Goal: Ask a question: Seek information or help from site administrators or community

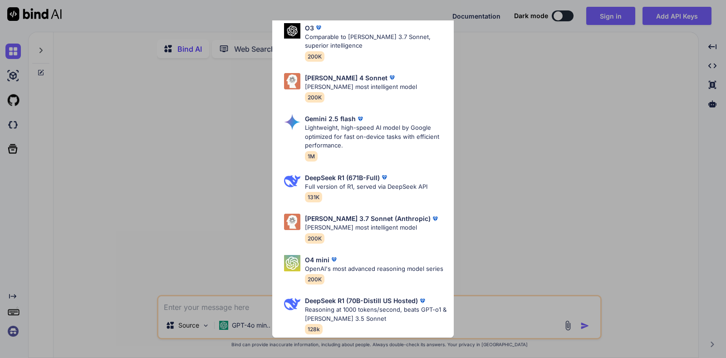
scroll to position [111, 0]
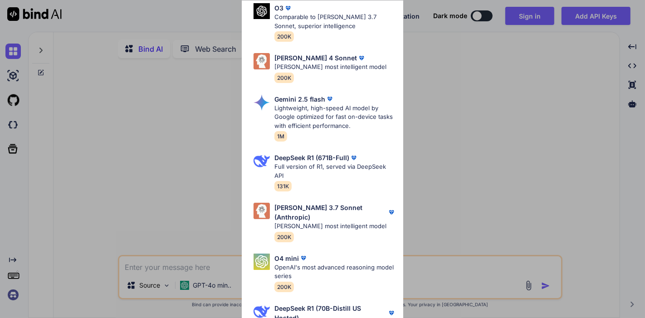
type textarea "x"
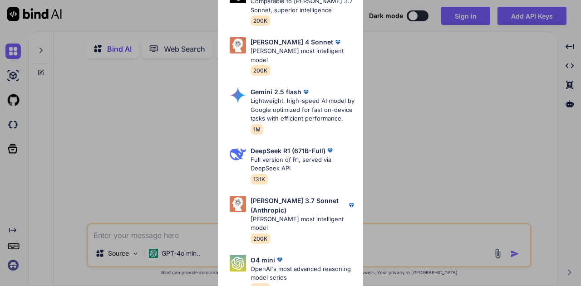
click at [460, 129] on div "Ultra Models Gemini 2.5 Pro Google's advanced multimodal AI model capable of un…" at bounding box center [290, 143] width 581 height 286
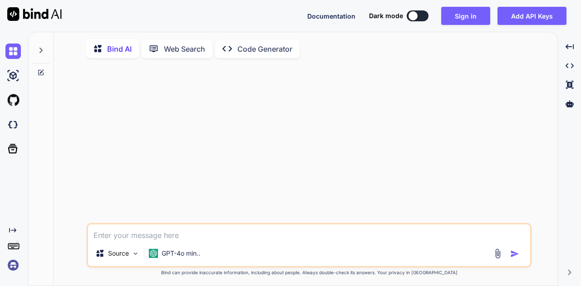
click at [10, 263] on img at bounding box center [12, 265] width 15 height 15
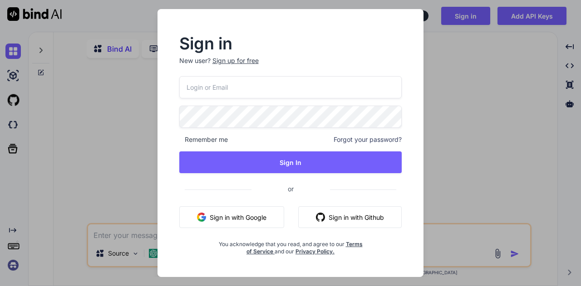
click at [249, 61] on div "Sign up for free" at bounding box center [235, 60] width 46 height 9
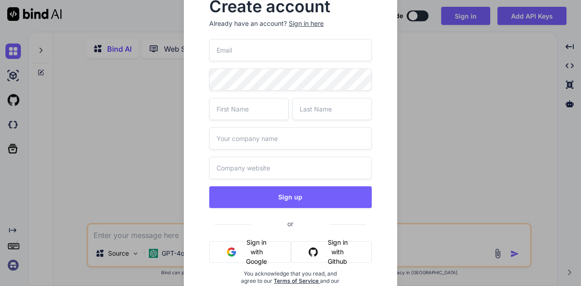
click at [269, 249] on button "Sign in with Google" at bounding box center [250, 252] width 82 height 22
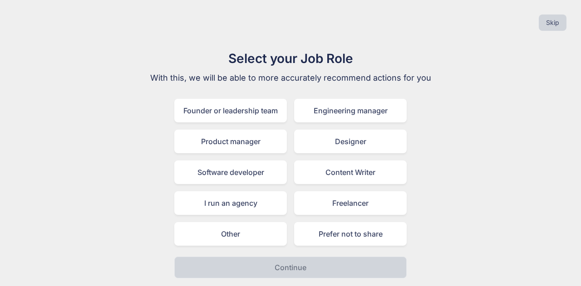
click at [265, 170] on div "Software developer" at bounding box center [230, 173] width 113 height 24
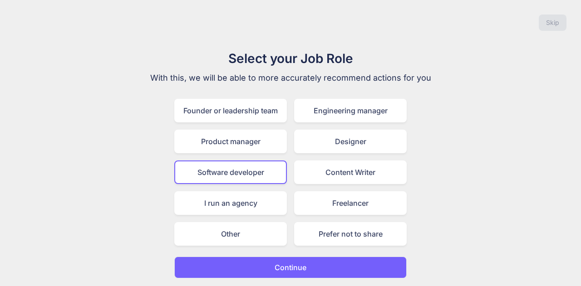
click at [297, 269] on p "Continue" at bounding box center [291, 267] width 32 height 11
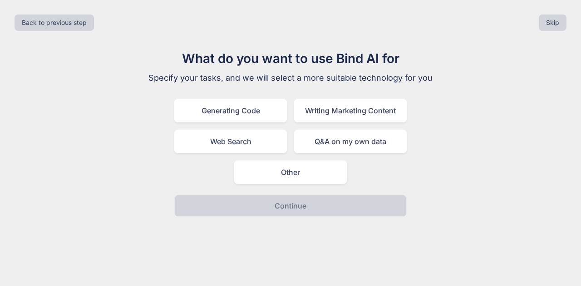
click at [257, 107] on div "Generating Code" at bounding box center [230, 111] width 113 height 24
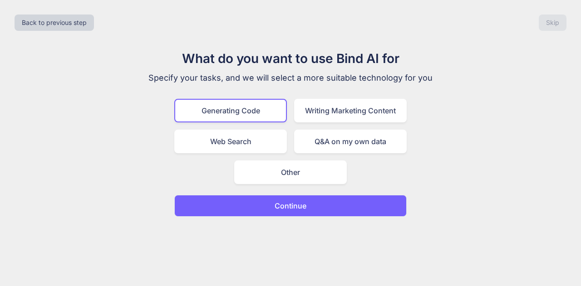
click at [298, 209] on p "Continue" at bounding box center [291, 206] width 32 height 11
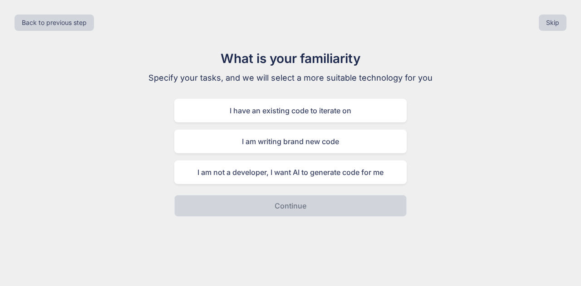
click at [309, 169] on div "I am not a developer, I want AI to generate code for me" at bounding box center [290, 173] width 232 height 24
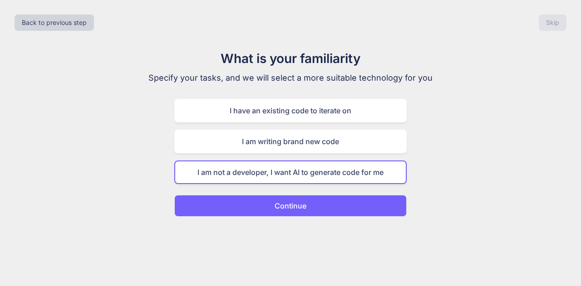
click at [312, 207] on button "Continue" at bounding box center [290, 206] width 232 height 22
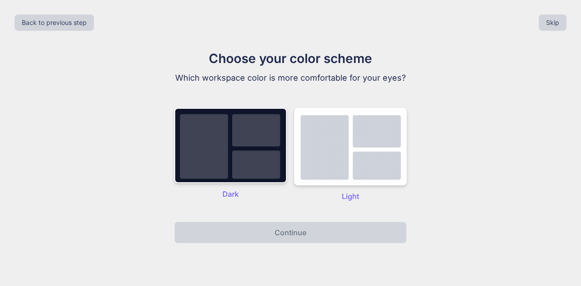
click at [269, 127] on img at bounding box center [230, 145] width 113 height 75
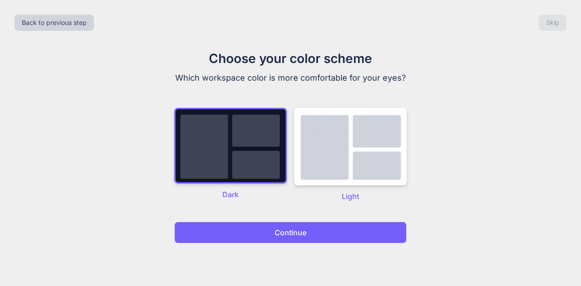
click at [282, 236] on p "Continue" at bounding box center [291, 232] width 32 height 11
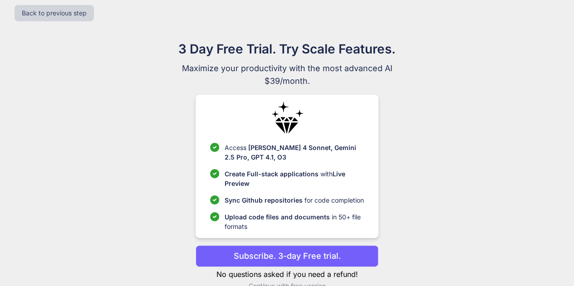
scroll to position [28, 0]
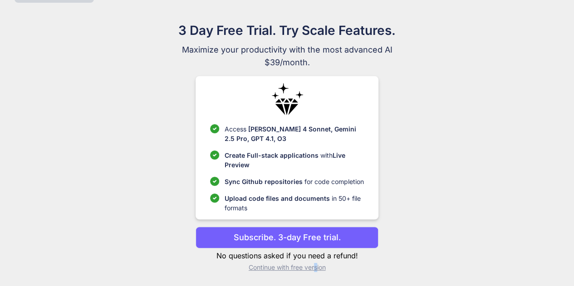
click at [316, 268] on p "Continue with free version" at bounding box center [287, 267] width 183 height 9
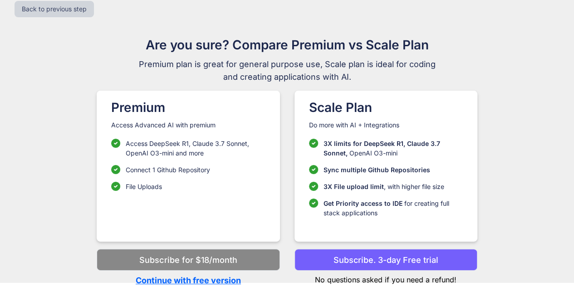
click at [232, 280] on p "Continue with free version" at bounding box center [188, 281] width 183 height 12
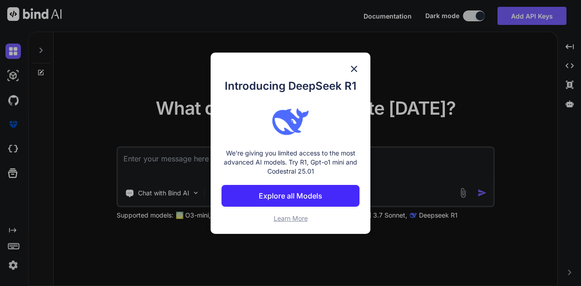
click at [355, 64] on img at bounding box center [353, 69] width 11 height 11
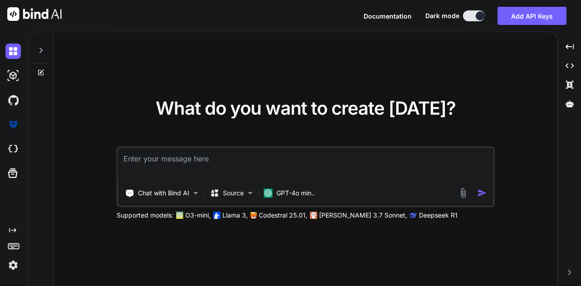
click at [328, 148] on textarea at bounding box center [305, 165] width 375 height 34
type textarea "bisa bahasa indonesia?"
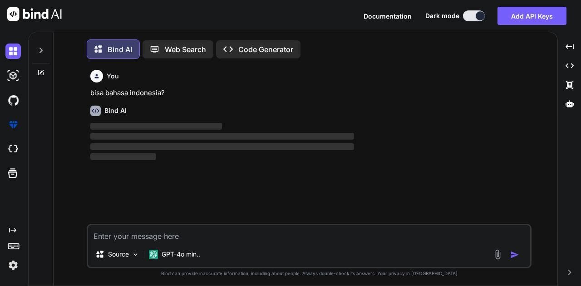
scroll to position [4, 0]
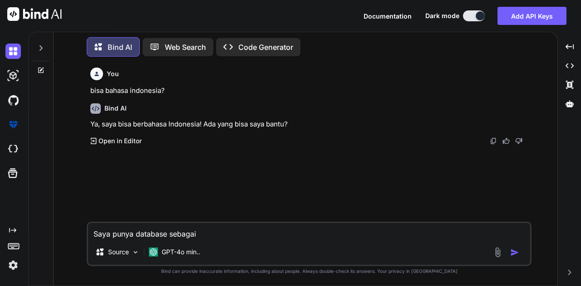
click at [328, 148] on div "You bisa bahasa indonesia? Bind AI Ya, saya bisa berbahasa Indonesia! Ada yang …" at bounding box center [309, 143] width 443 height 158
click at [240, 240] on div "Saya punya database sebagai Source GPT-4o min.." at bounding box center [309, 244] width 445 height 44
type textarea "Saya punya database sebagai berikut"
click at [494, 253] on img at bounding box center [497, 252] width 10 height 10
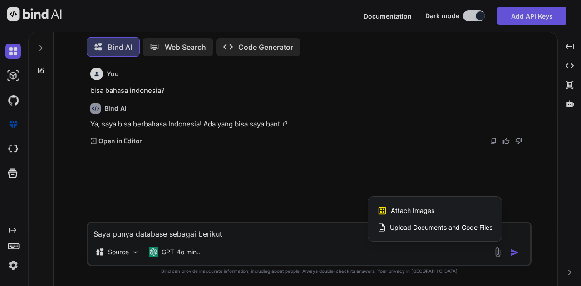
click at [439, 227] on span "Upload Documents and Code Files" at bounding box center [441, 227] width 103 height 9
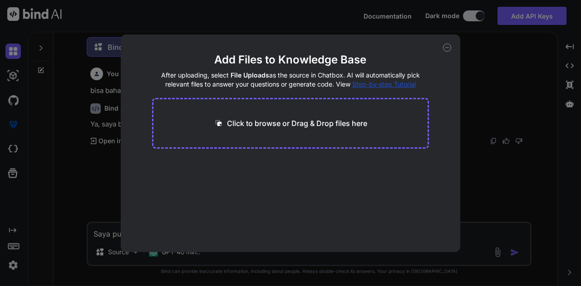
click at [305, 128] on p "Click to browse or Drag & Drop files here" at bounding box center [297, 123] width 140 height 11
type input "C:\fakepath\ev_queue (2).sql"
click at [395, 190] on main "Add Files to Knowledge Base After uploading, select File Uploads as the source …" at bounding box center [290, 153] width 277 height 200
click at [106, 196] on div "Add Files to Knowledge Base After uploading, select File Uploads as the source …" at bounding box center [290, 143] width 581 height 286
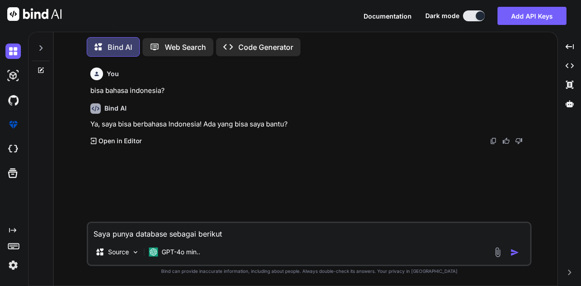
click at [133, 252] on img at bounding box center [136, 253] width 8 height 8
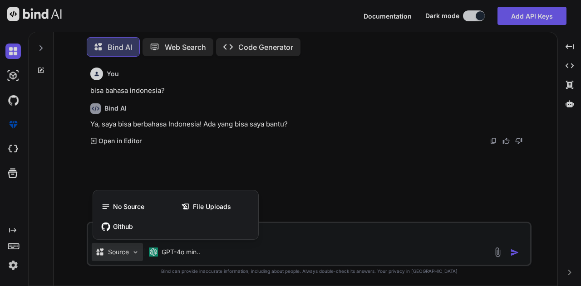
click at [204, 212] on div "File Uploads" at bounding box center [216, 207] width 78 height 18
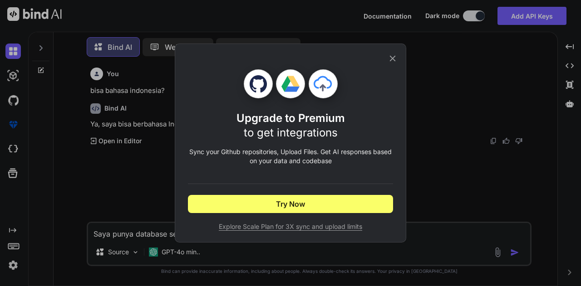
click at [153, 194] on div "Upgrade to Premium to get integrations Sync your Github repositories, Upload Fi…" at bounding box center [290, 143] width 581 height 286
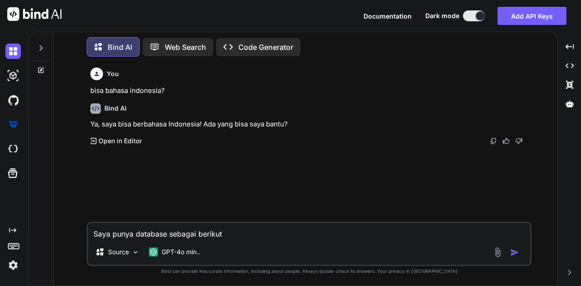
drag, startPoint x: 254, startPoint y: 240, endPoint x: 134, endPoint y: 222, distance: 120.6
click at [144, 224] on textarea "Saya punya database sebagai berikut" at bounding box center [309, 231] width 442 height 16
type textarea "S"
type textarea "bisakah saya unggah file SQL sebagai database yang akan kita akses saat pembuat…"
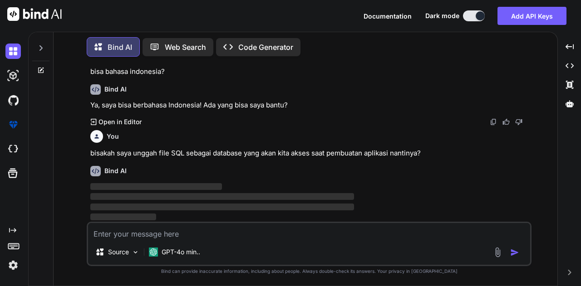
scroll to position [19, 0]
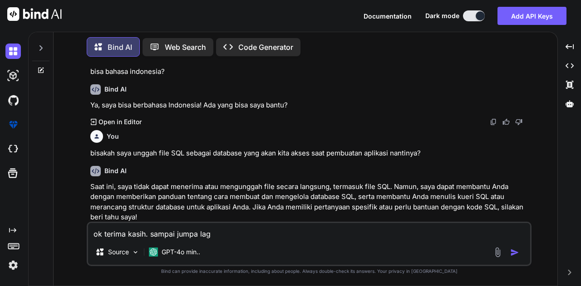
type textarea "ok terima kasih. sampai jumpa lagi"
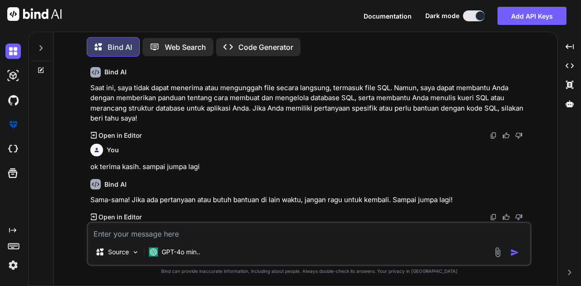
scroll to position [117, 0]
